Goal: Find specific page/section: Find specific page/section

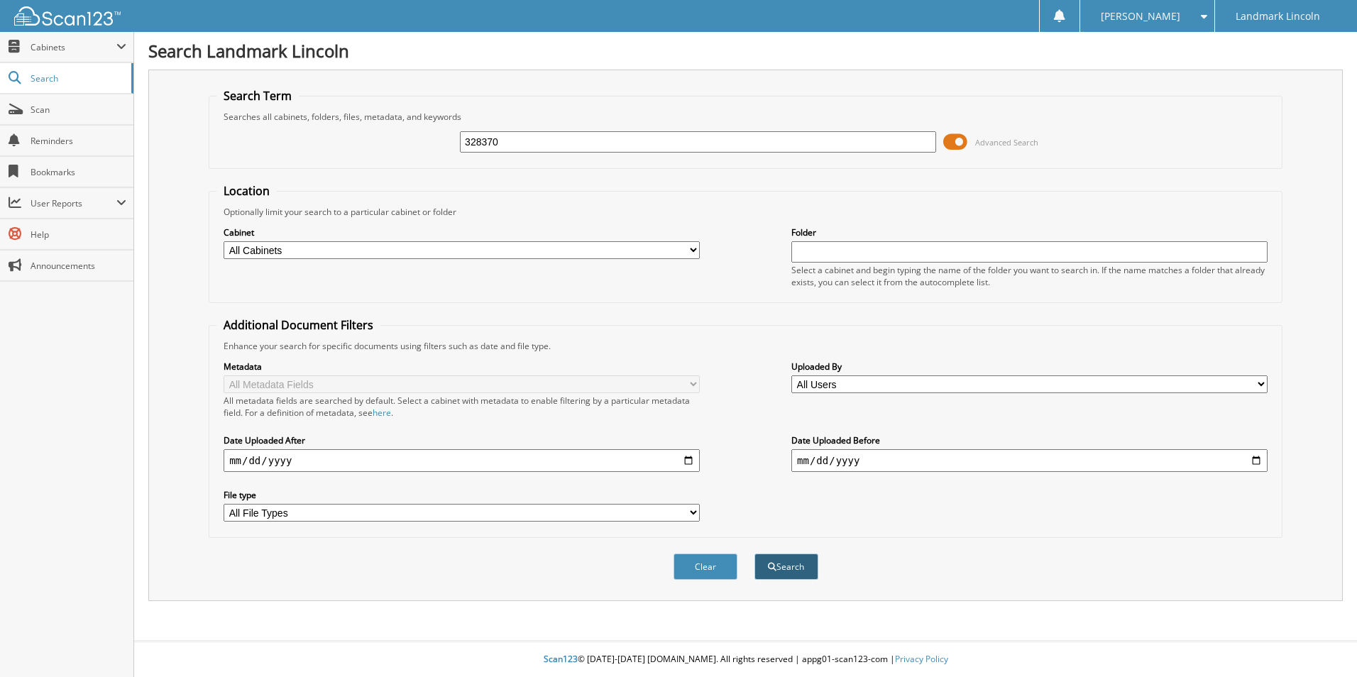
type input "328370"
click at [777, 571] on button "Search" at bounding box center [787, 567] width 64 height 26
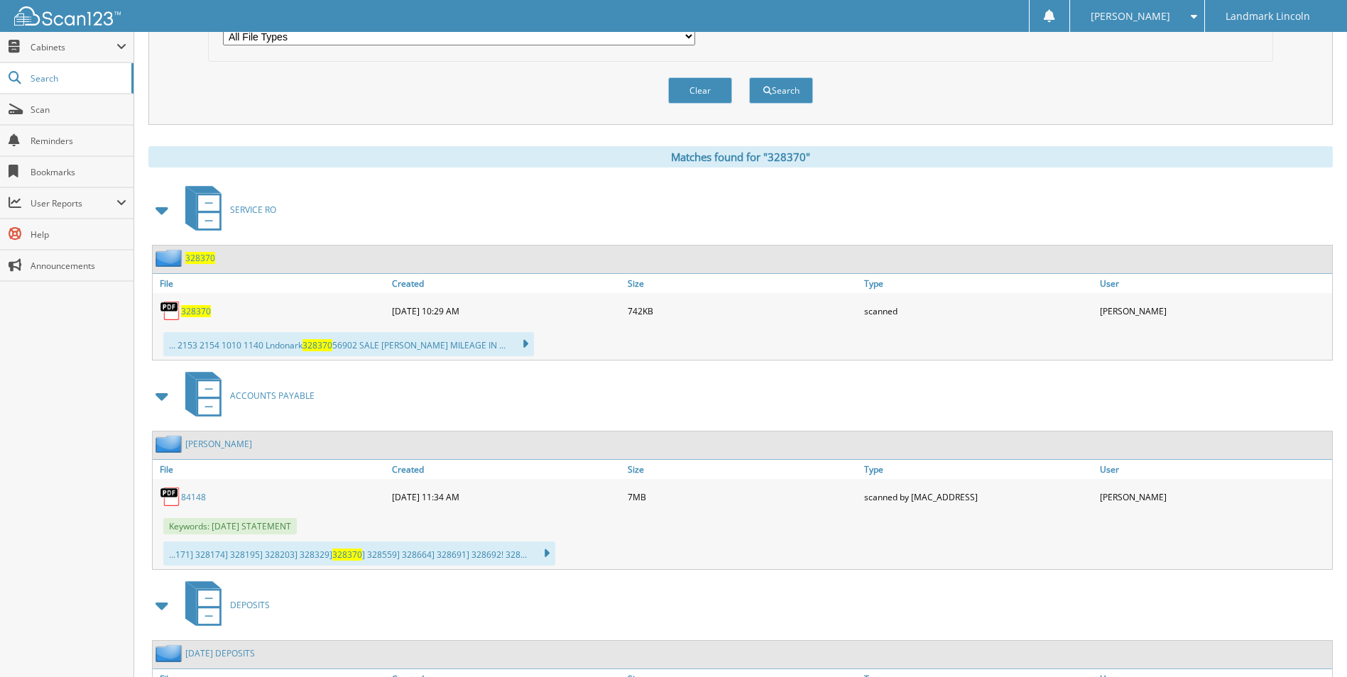
scroll to position [497, 0]
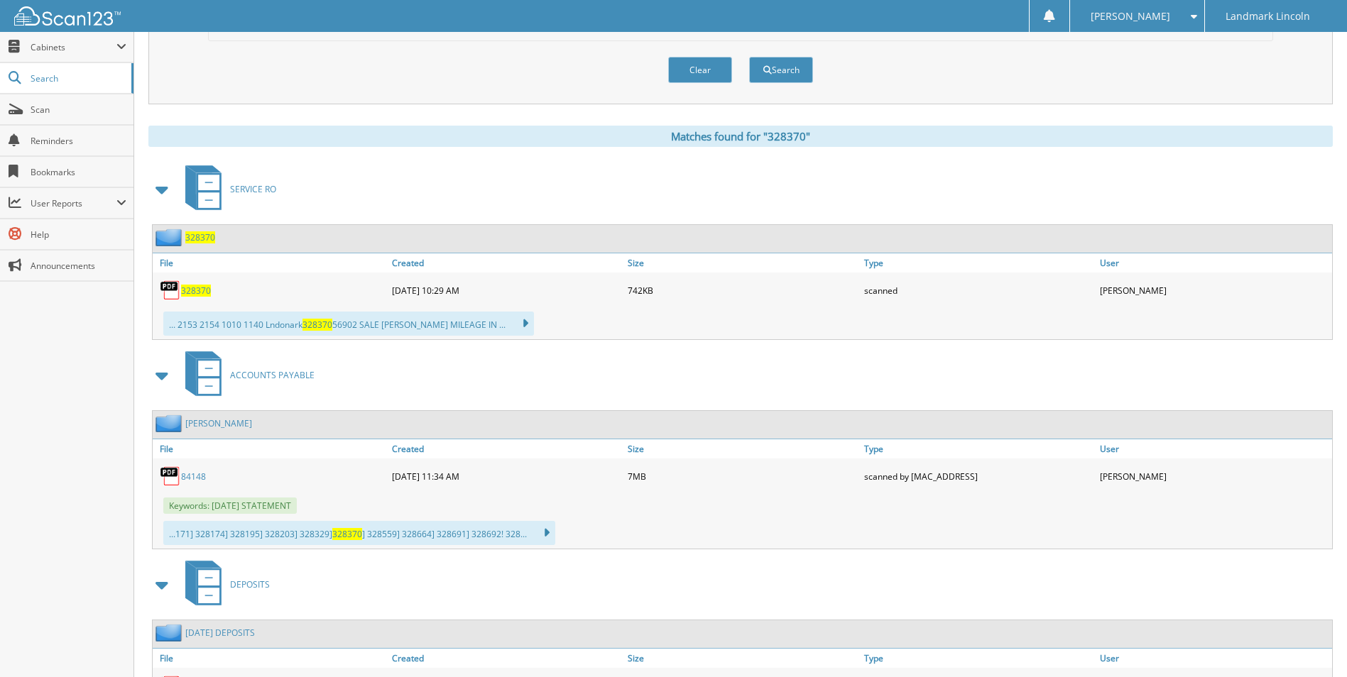
click at [192, 290] on span "328370" at bounding box center [196, 291] width 30 height 12
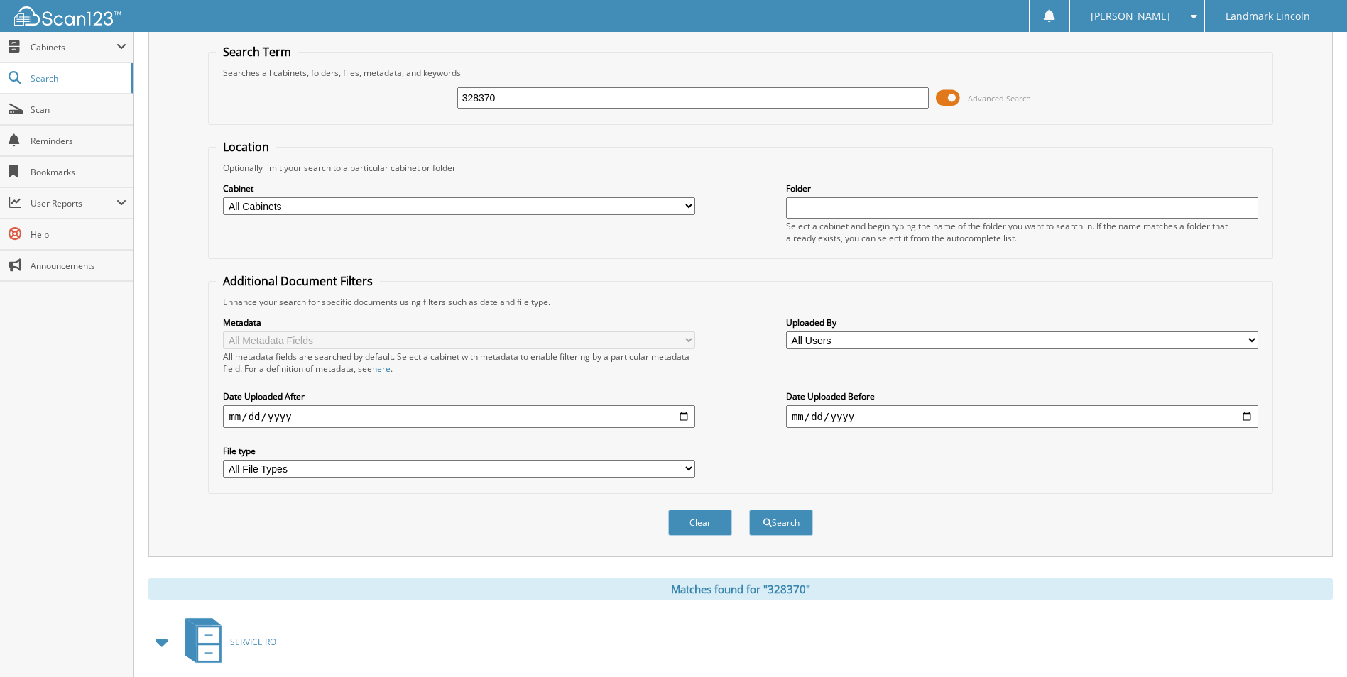
scroll to position [0, 0]
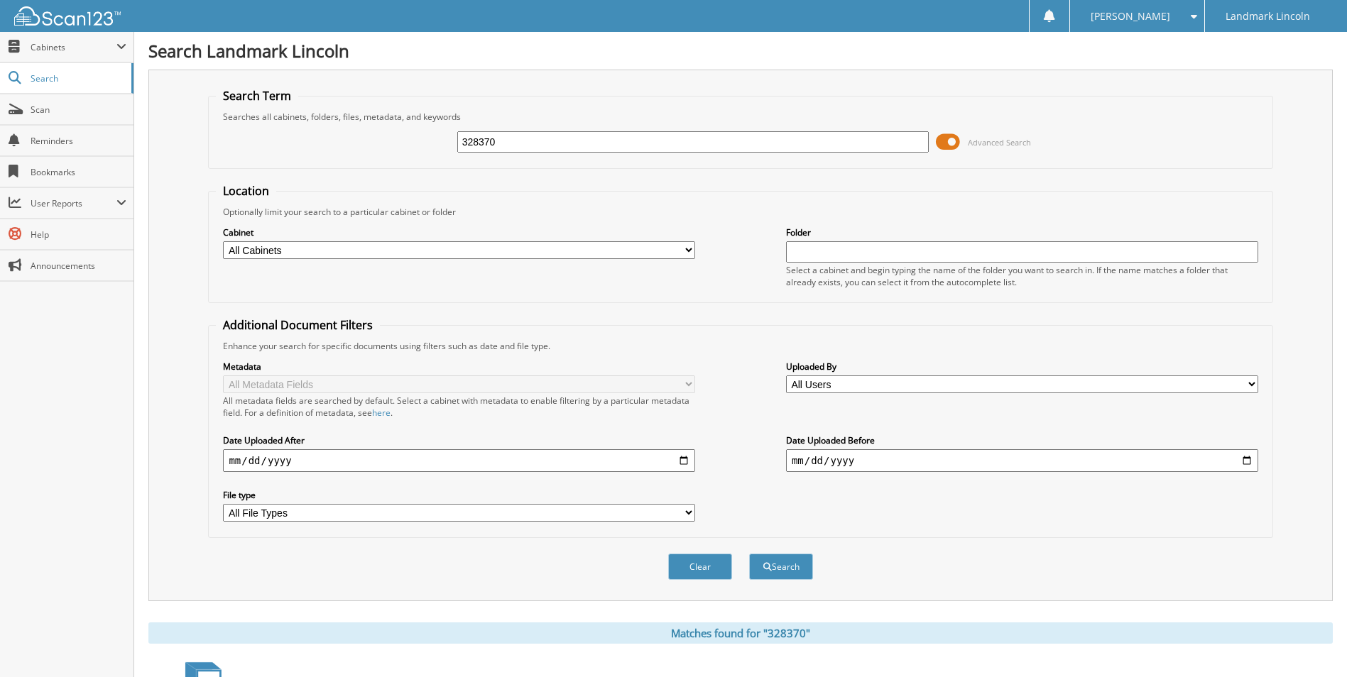
click at [1251, 383] on select "All Users [PERSON_NAME] [PERSON_NAME] [PERSON_NAME] [PERSON_NAME] [PERSON_NAME]…" at bounding box center [1022, 385] width 472 height 18
click at [703, 102] on fieldset "Search Term Searches all cabinets, folders, files, metadata, and keywords 32837…" at bounding box center [740, 128] width 1064 height 81
click at [70, 114] on span "Scan" at bounding box center [79, 110] width 96 height 12
